Goal: Find specific page/section: Find specific page/section

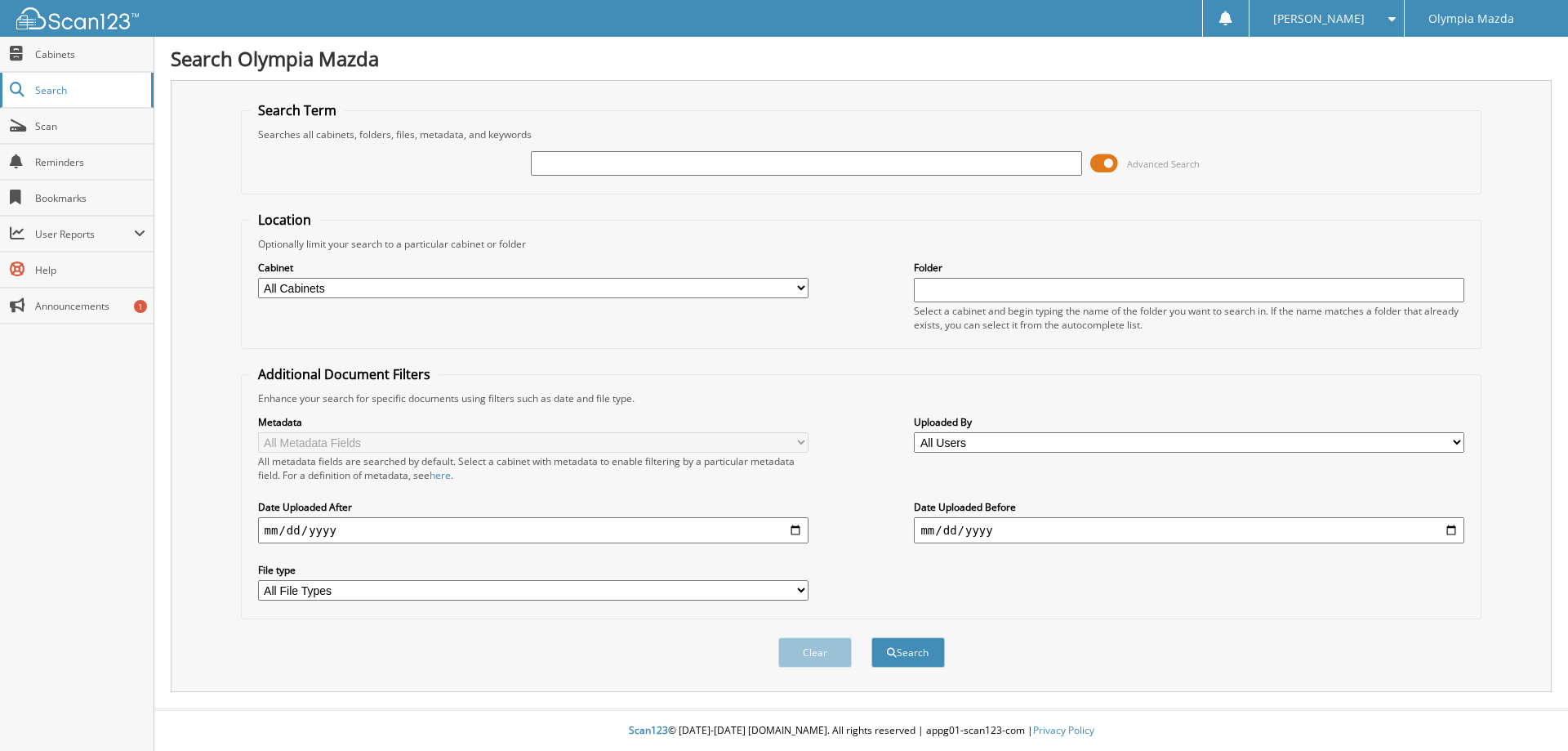
click at [68, 96] on span "Search" at bounding box center [89, 90] width 108 height 14
click at [630, 163] on input "text" at bounding box center [806, 164] width 551 height 25
click at [76, 131] on span "Scan" at bounding box center [90, 127] width 111 height 14
click at [595, 163] on input "text" at bounding box center [806, 164] width 551 height 25
type input "53396"
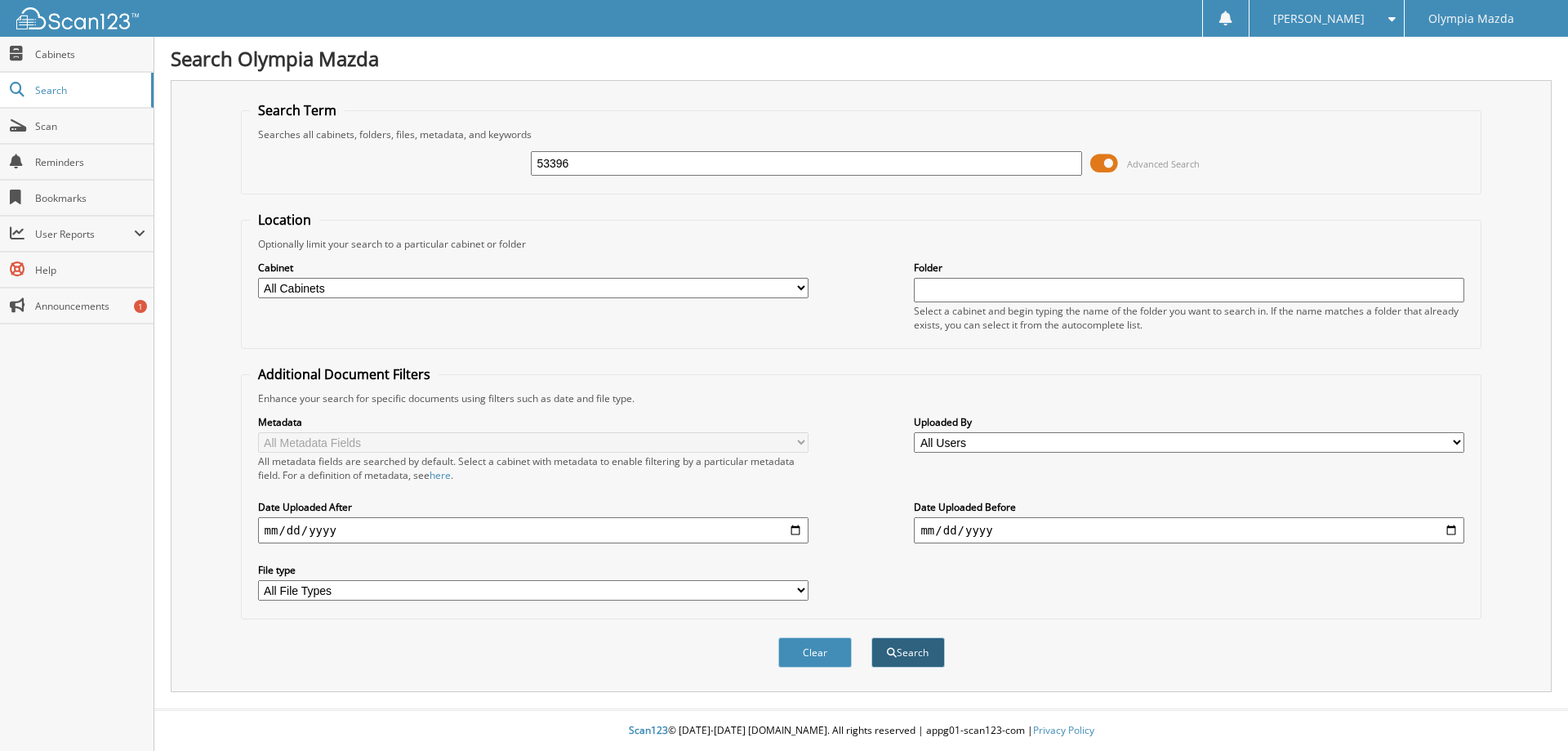
click at [927, 662] on button "Search" at bounding box center [908, 652] width 73 height 30
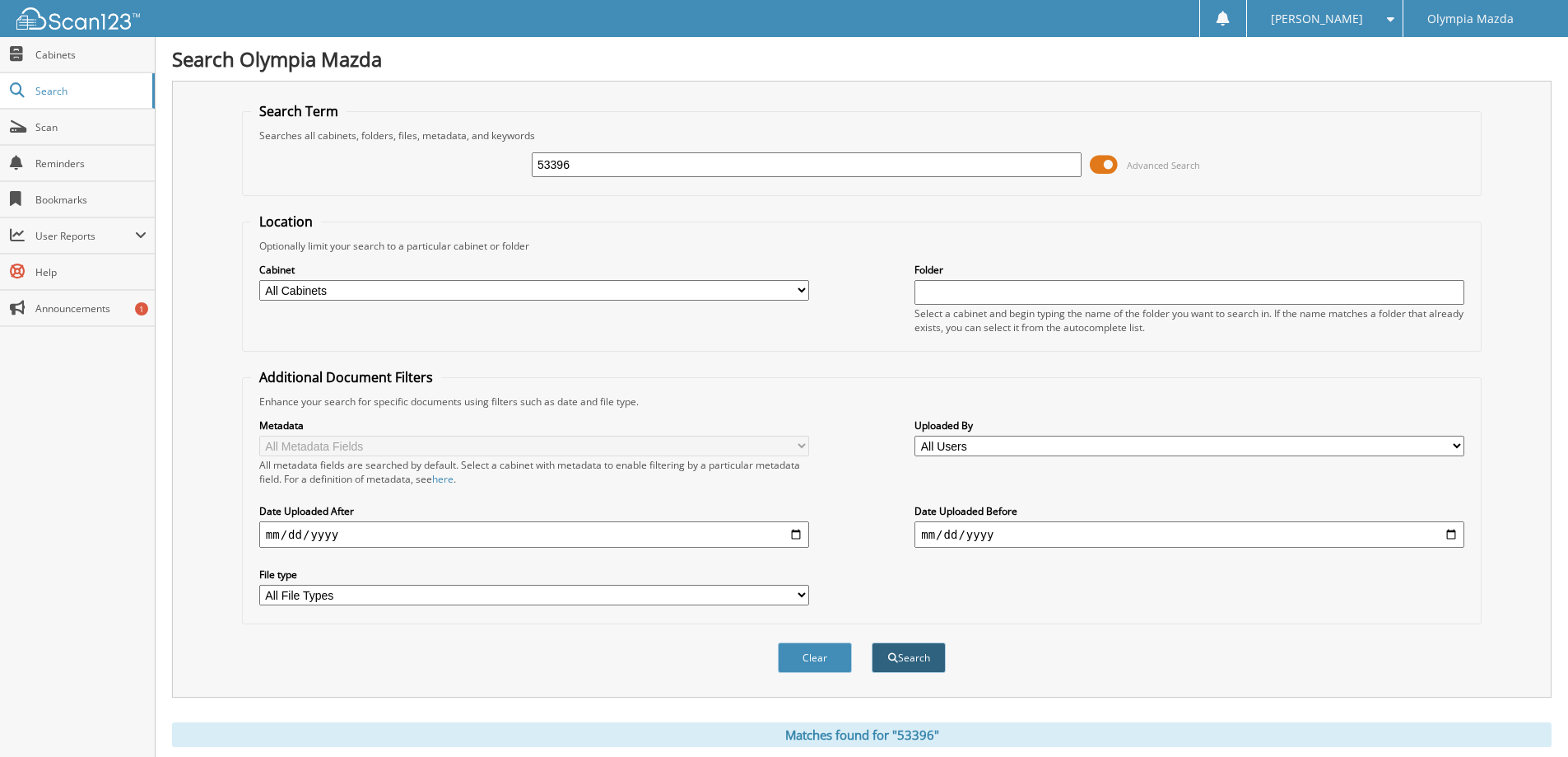
click at [909, 663] on button "Search" at bounding box center [908, 657] width 74 height 30
click at [873, 169] on input "53396" at bounding box center [807, 165] width 550 height 25
click at [16, 457] on div "Close Cabinets Search Scan Reminders Bookmarks User Reports" at bounding box center [78, 397] width 155 height 720
click at [979, 169] on input "53396" at bounding box center [807, 165] width 550 height 25
click at [1102, 166] on span at bounding box center [1103, 165] width 28 height 25
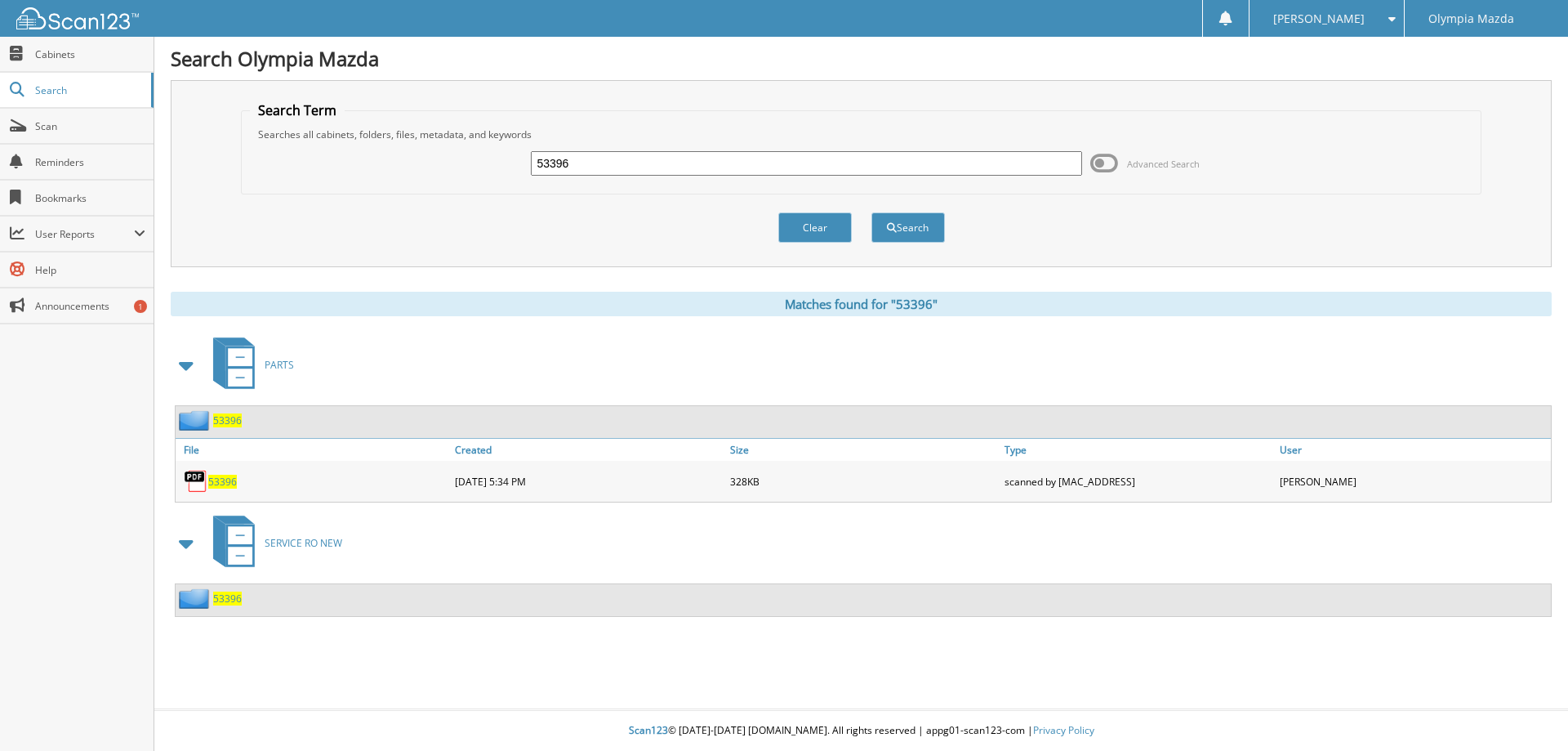
click at [229, 600] on span "53396" at bounding box center [228, 599] width 28 height 14
